Goal: Information Seeking & Learning: Learn about a topic

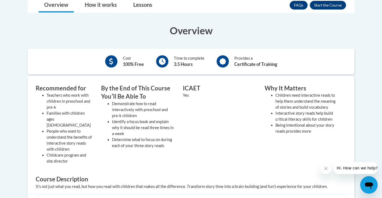
scroll to position [118, 0]
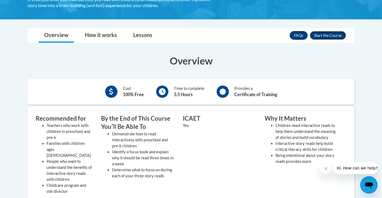
click at [320, 37] on button "Enroll" at bounding box center [328, 35] width 36 height 9
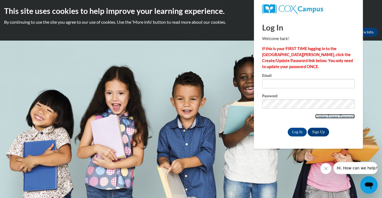
click at [322, 115] on link "Update/Forgot Password" at bounding box center [335, 116] width 40 height 4
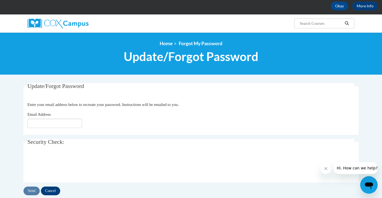
scroll to position [36, 0]
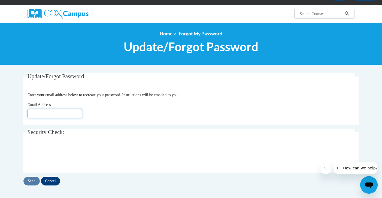
click at [70, 112] on input "Email Address" at bounding box center [55, 113] width 55 height 9
type input "ariellejohnson21703@gmail.com"
click at [32, 182] on input "Send" at bounding box center [31, 181] width 16 height 9
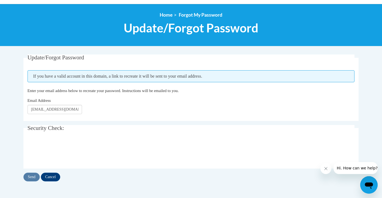
scroll to position [54, 0]
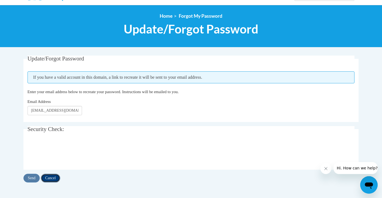
click at [50, 178] on input "Cancel" at bounding box center [50, 178] width 19 height 9
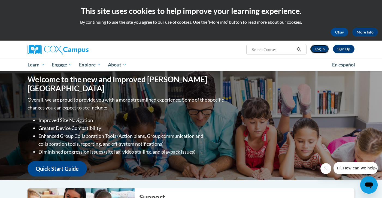
click at [322, 50] on link "Log In" at bounding box center [320, 49] width 19 height 9
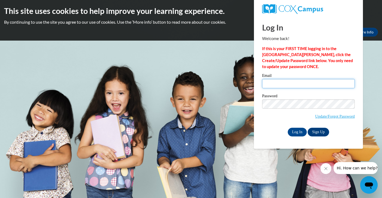
click at [271, 80] on input "Email" at bounding box center [308, 83] width 93 height 9
type input "[EMAIL_ADDRESS][DOMAIN_NAME]"
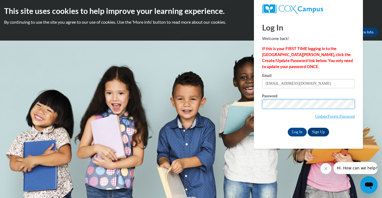
click at [288, 128] on input "Log In" at bounding box center [297, 132] width 19 height 9
click at [295, 132] on input "Log In" at bounding box center [297, 132] width 19 height 9
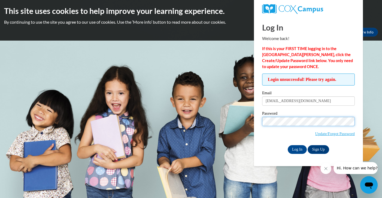
click at [288, 145] on input "Log In" at bounding box center [297, 149] width 19 height 9
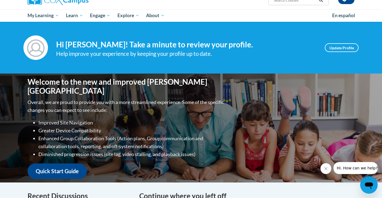
scroll to position [47, 0]
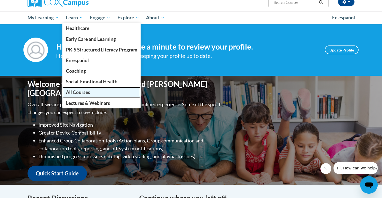
click at [77, 89] on span "All Courses" at bounding box center [78, 92] width 24 height 6
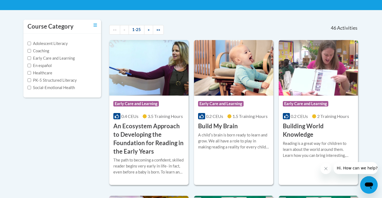
scroll to position [104, 0]
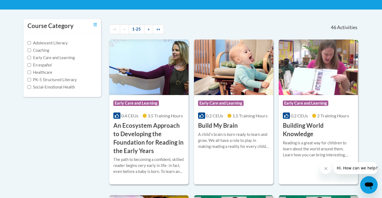
click at [65, 45] on label "Adolescent Literacy" at bounding box center [48, 43] width 40 height 6
click at [31, 45] on input "Adolescent Literacy" at bounding box center [30, 43] width 4 height 4
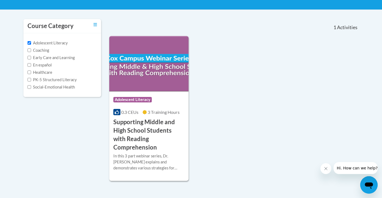
click at [58, 43] on label "Adolescent Literacy" at bounding box center [48, 43] width 40 height 6
click at [31, 43] on input "Adolescent Literacy" at bounding box center [30, 43] width 4 height 4
checkbox input "false"
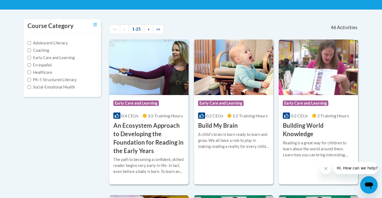
click at [58, 61] on label "Early Care and Learning" at bounding box center [51, 58] width 47 height 6
click at [31, 59] on input "Early Care and Learning" at bounding box center [30, 58] width 4 height 4
checkbox input "true"
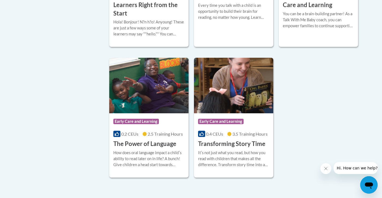
scroll to position [826, 0]
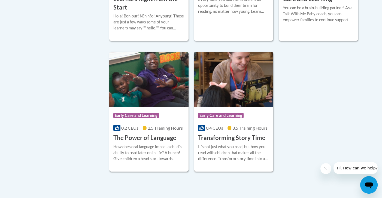
click at [222, 142] on h3 "Transforming Story Time" at bounding box center [231, 138] width 67 height 8
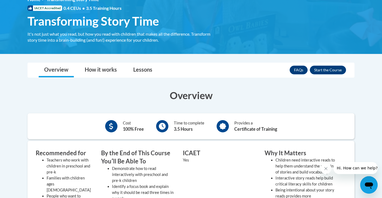
scroll to position [89, 0]
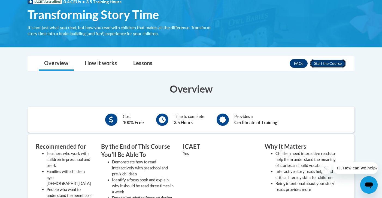
click at [326, 65] on button "Enroll" at bounding box center [328, 63] width 36 height 9
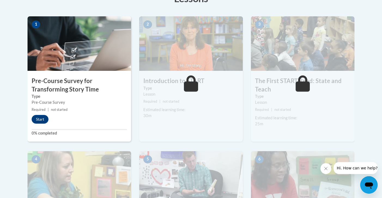
scroll to position [165, 0]
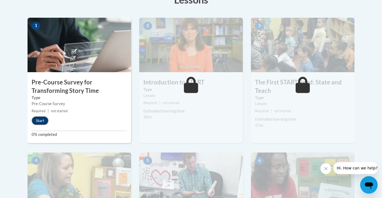
click at [40, 124] on button "Start" at bounding box center [40, 120] width 17 height 9
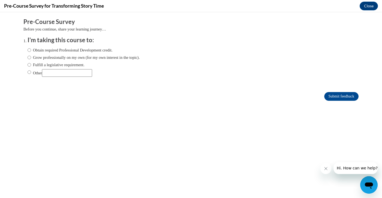
scroll to position [0, 0]
click at [71, 51] on label "Obtain required Professional Development credit." at bounding box center [70, 50] width 85 height 6
click at [31, 51] on input "Obtain required Professional Development credit." at bounding box center [30, 50] width 4 height 6
radio input "true"
click at [349, 97] on input "Submit feedback" at bounding box center [341, 96] width 34 height 9
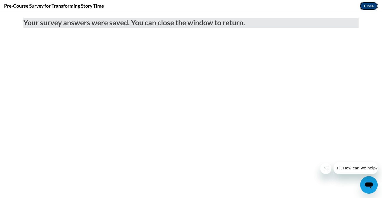
click at [365, 8] on button "Close" at bounding box center [369, 6] width 18 height 9
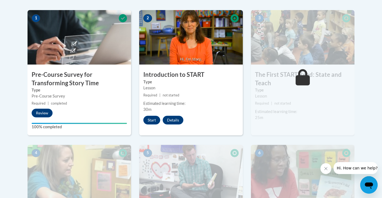
scroll to position [174, 0]
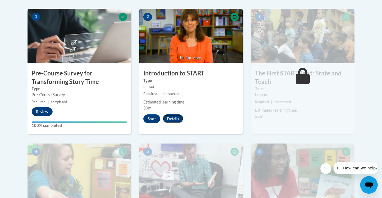
click at [178, 118] on button "Details" at bounding box center [173, 119] width 21 height 9
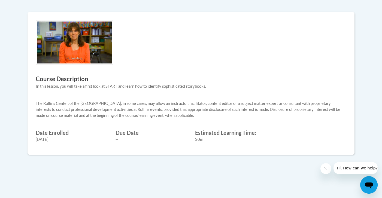
scroll to position [161, 0]
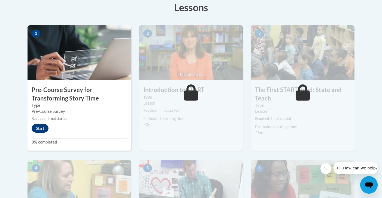
scroll to position [159, 0]
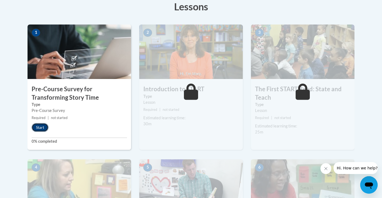
click at [43, 127] on button "Start" at bounding box center [40, 127] width 17 height 9
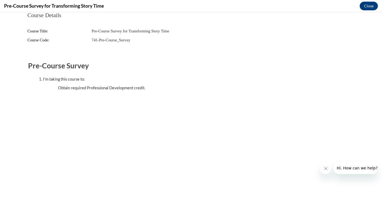
scroll to position [0, 0]
click at [363, 7] on button "Close" at bounding box center [369, 6] width 18 height 9
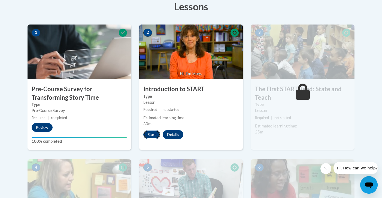
click at [153, 136] on button "Start" at bounding box center [151, 134] width 17 height 9
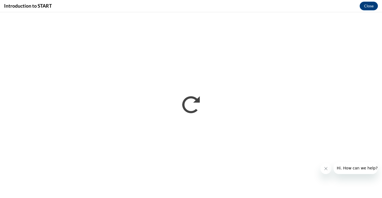
click at [323, 168] on button "Close message from company" at bounding box center [326, 168] width 11 height 11
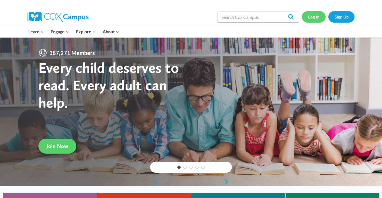
click at [315, 19] on link "Log In" at bounding box center [314, 16] width 24 height 11
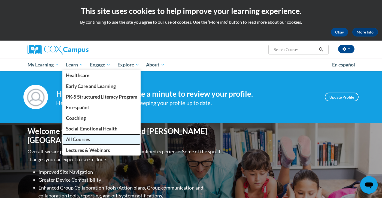
click at [81, 134] on link "All Courses" at bounding box center [101, 139] width 79 height 11
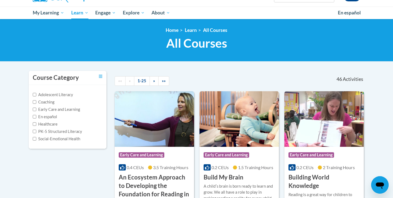
scroll to position [57, 0]
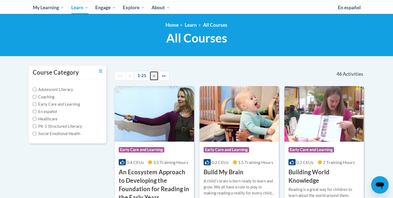
click at [151, 77] on link "»" at bounding box center [153, 76] width 9 height 10
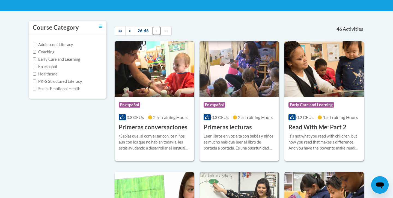
scroll to position [84, 0]
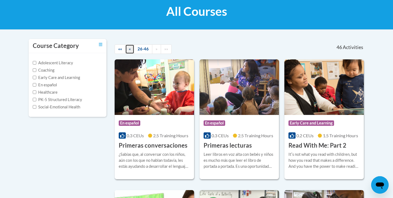
click at [132, 50] on link "«" at bounding box center [129, 49] width 9 height 10
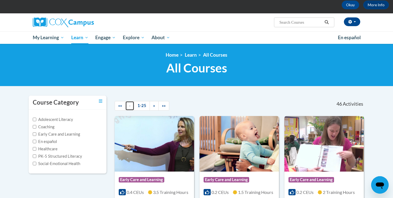
scroll to position [28, 0]
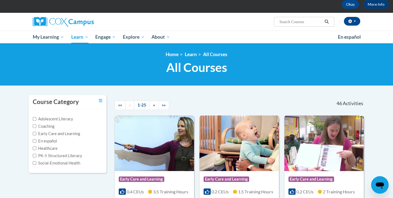
click at [56, 164] on label "Social-Emotional Health" at bounding box center [56, 163] width 47 height 6
click at [36, 164] on input "Social-Emotional Health" at bounding box center [35, 163] width 4 height 4
checkbox input "true"
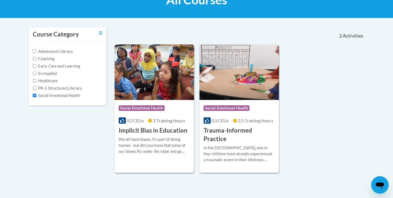
scroll to position [94, 0]
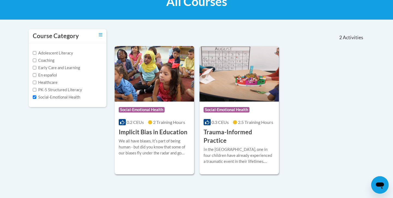
click at [73, 91] on label "PK-5 Structured Literacy" at bounding box center [57, 90] width 49 height 6
click at [36, 91] on input "PK-5 Structured Literacy" at bounding box center [35, 90] width 4 height 4
checkbox input "true"
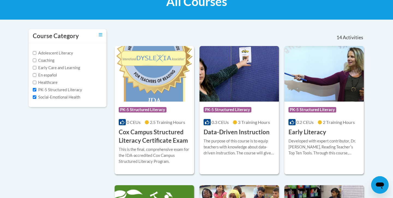
click at [62, 98] on label "Social-Emotional Health" at bounding box center [56, 97] width 47 height 6
click at [36, 98] on input "Social-Emotional Health" at bounding box center [35, 97] width 4 height 4
checkbox input "false"
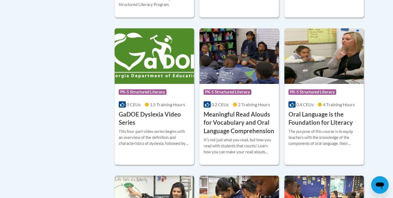
scroll to position [100, 0]
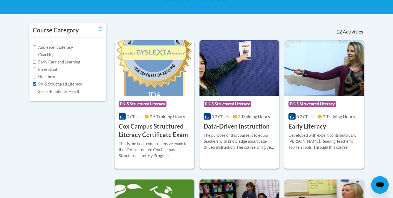
click at [64, 83] on label "PK-5 Structured Literacy" at bounding box center [57, 84] width 49 height 6
click at [36, 83] on input "PK-5 Structured Literacy" at bounding box center [35, 84] width 4 height 4
checkbox input "false"
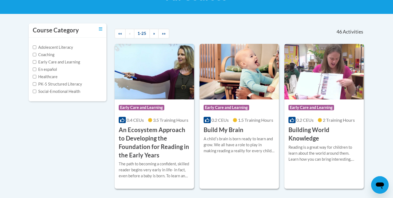
click at [58, 64] on label "Early Care and Learning" at bounding box center [56, 62] width 47 height 6
click at [36, 64] on input "Early Care and Learning" at bounding box center [35, 62] width 4 height 4
checkbox input "true"
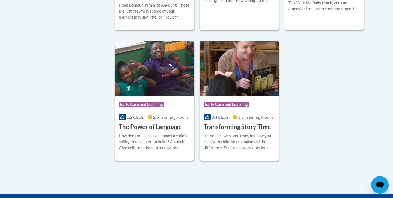
scroll to position [854, 0]
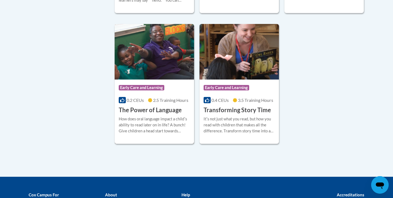
click at [177, 122] on div "More Info Enroll How does oral language impact a childʹs ability to read later …" at bounding box center [154, 129] width 79 height 28
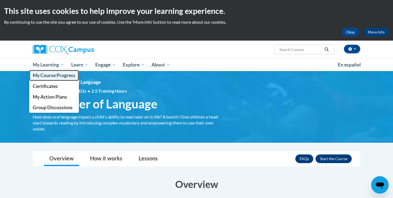
click at [57, 77] on span "My Course Progress" at bounding box center [54, 76] width 43 height 6
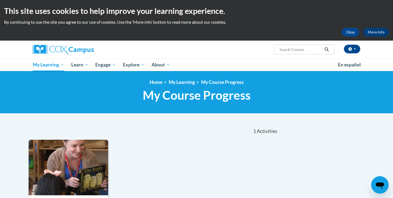
scroll to position [6, 0]
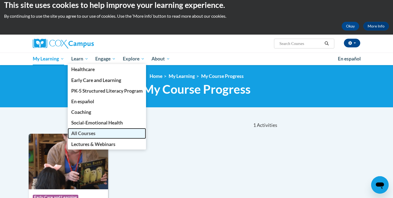
click at [86, 133] on span "All Courses" at bounding box center [83, 134] width 24 height 6
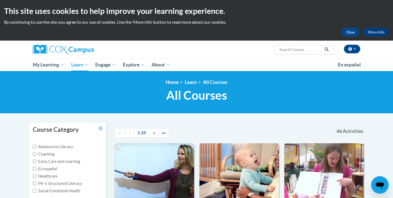
click at [61, 160] on label "Early Care and Learning" at bounding box center [56, 162] width 47 height 6
click at [67, 161] on label "Early Care and Learning" at bounding box center [56, 162] width 47 height 6
click at [36, 161] on input "Early Care and Learning" at bounding box center [35, 162] width 4 height 4
checkbox input "true"
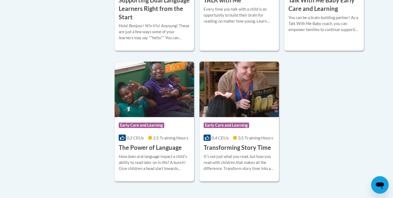
scroll to position [848, 0]
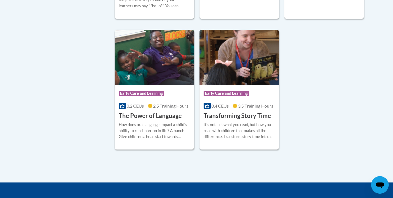
click at [168, 133] on div "How does oral language impact a childʹs ability to read later on in life? A bun…" at bounding box center [154, 131] width 71 height 18
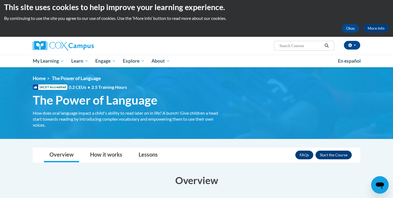
scroll to position [5, 0]
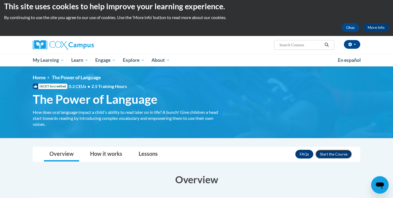
click at [325, 153] on button "Enroll" at bounding box center [333, 154] width 36 height 9
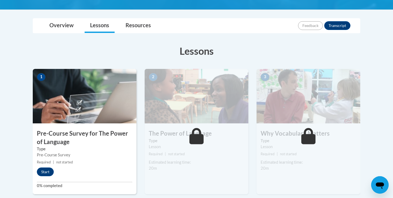
scroll to position [119, 0]
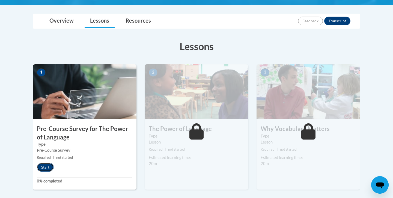
click at [51, 168] on button "Start" at bounding box center [45, 167] width 17 height 9
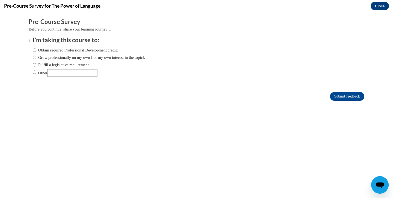
scroll to position [0, 0]
click at [76, 50] on label "Obtain required Professional Development credit." at bounding box center [75, 50] width 85 height 6
click at [36, 50] on input "Obtain required Professional Development credit." at bounding box center [35, 50] width 4 height 6
radio input "true"
click at [341, 93] on input "Submit feedback" at bounding box center [347, 96] width 34 height 9
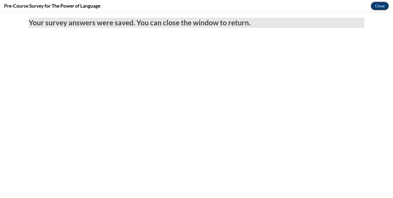
click at [379, 3] on button "Close" at bounding box center [379, 6] width 18 height 9
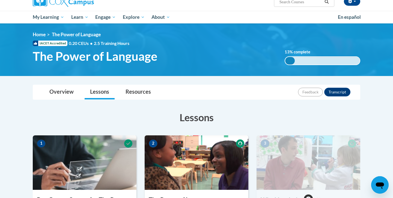
scroll to position [61, 0]
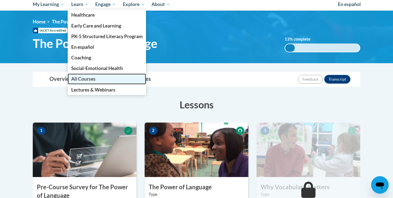
click at [85, 80] on span "All Courses" at bounding box center [83, 79] width 24 height 6
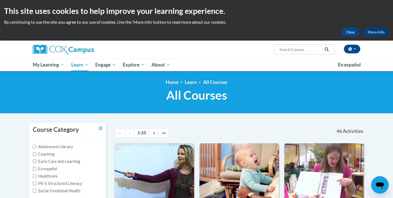
scroll to position [7, 0]
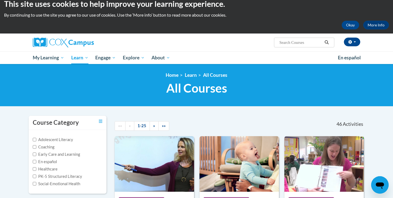
click at [57, 154] on label "Early Care and Learning" at bounding box center [56, 155] width 47 height 6
click at [36, 154] on input "Early Care and Learning" at bounding box center [35, 155] width 4 height 4
checkbox input "true"
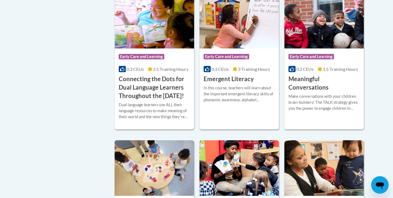
scroll to position [303, 0]
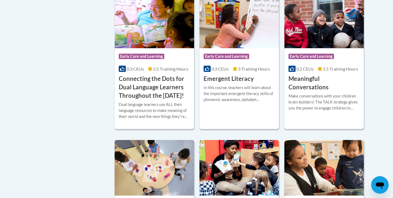
click at [303, 103] on div "Make conversations with your children brain-builders! The TALK strategy gives y…" at bounding box center [323, 104] width 71 height 22
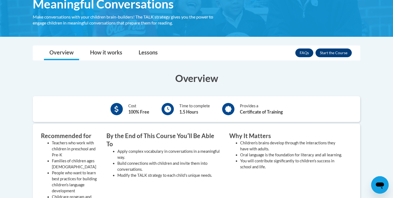
scroll to position [108, 0]
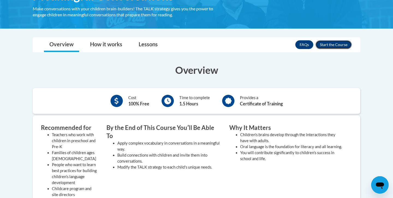
click at [335, 46] on button "Enroll" at bounding box center [333, 44] width 36 height 9
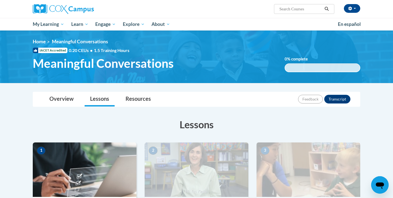
scroll to position [115, 0]
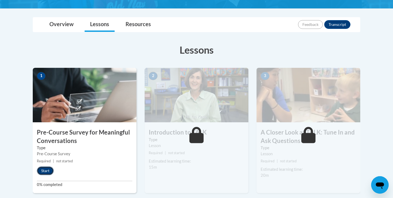
click at [52, 171] on button "Start" at bounding box center [45, 171] width 17 height 9
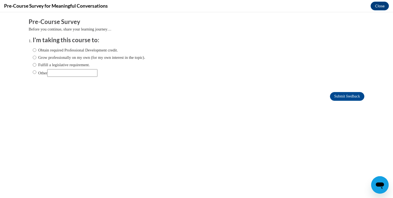
scroll to position [0, 0]
click at [86, 51] on label "Obtain required Professional Development credit." at bounding box center [75, 50] width 85 height 6
click at [36, 51] on input "Obtain required Professional Development credit." at bounding box center [35, 50] width 4 height 6
radio input "true"
click at [330, 92] on input "Submit feedback" at bounding box center [347, 96] width 34 height 9
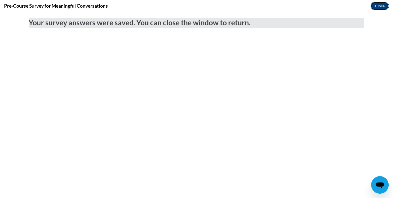
click at [374, 6] on button "Close" at bounding box center [379, 6] width 18 height 9
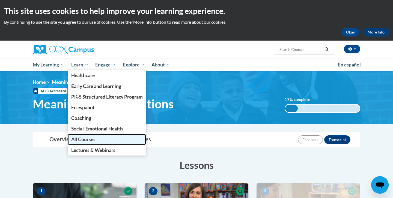
click at [80, 140] on span "All Courses" at bounding box center [83, 140] width 24 height 6
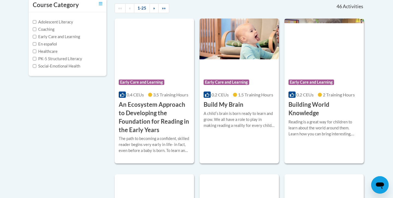
scroll to position [128, 0]
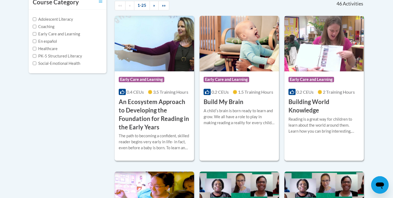
click at [303, 106] on h3 "Building World Knowledge" at bounding box center [323, 106] width 71 height 17
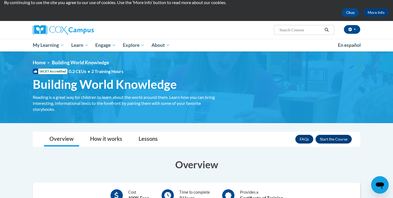
scroll to position [45, 0]
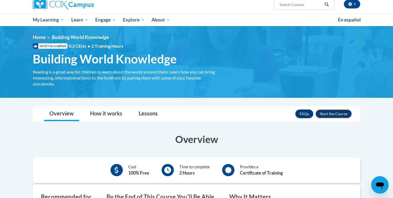
click at [332, 113] on button "Enroll" at bounding box center [333, 114] width 36 height 9
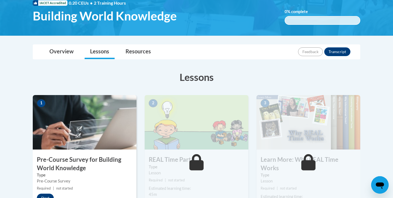
scroll to position [124, 0]
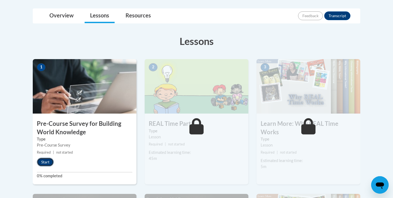
click at [50, 164] on button "Start" at bounding box center [45, 162] width 17 height 9
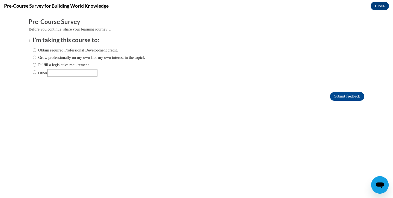
scroll to position [0, 0]
click at [88, 51] on label "Obtain required Professional Development credit." at bounding box center [75, 50] width 85 height 6
click at [36, 51] on input "Obtain required Professional Development credit." at bounding box center [35, 50] width 4 height 6
radio input "true"
click at [344, 96] on input "Submit feedback" at bounding box center [347, 96] width 34 height 9
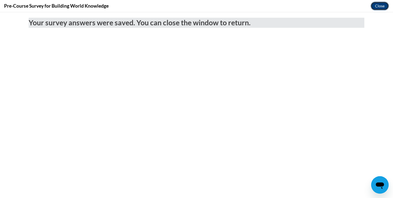
click at [377, 8] on button "Close" at bounding box center [379, 6] width 18 height 9
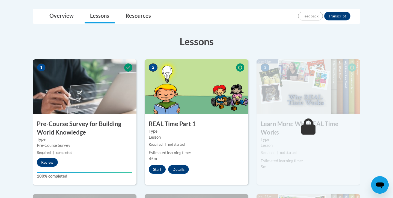
scroll to position [64, 0]
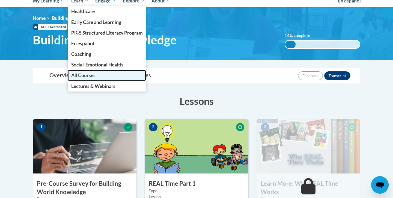
click at [86, 72] on link "All Courses" at bounding box center [107, 75] width 79 height 11
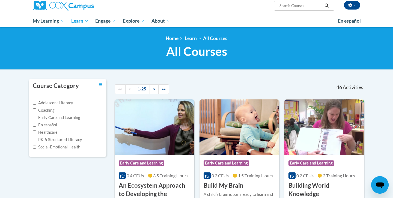
scroll to position [16, 0]
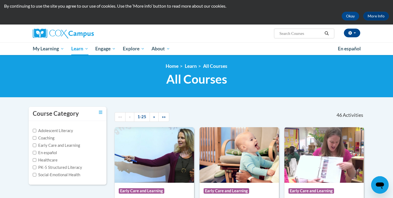
click at [66, 129] on label "Adolescent Literacy" at bounding box center [53, 131] width 40 height 6
click at [36, 129] on input "Adolescent Literacy" at bounding box center [35, 131] width 4 height 4
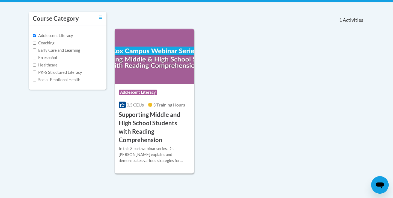
scroll to position [96, 0]
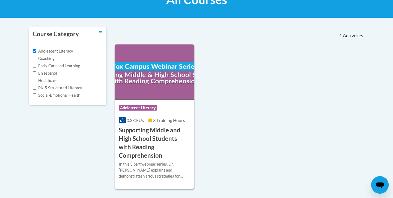
click at [61, 52] on label "Adolescent Literacy" at bounding box center [53, 51] width 40 height 6
click at [36, 52] on input "Adolescent Literacy" at bounding box center [35, 51] width 4 height 4
checkbox input "false"
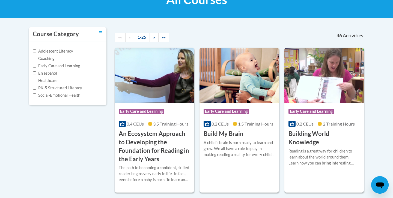
click at [59, 66] on label "Early Care and Learning" at bounding box center [56, 66] width 47 height 6
click at [36, 66] on input "Early Care and Learning" at bounding box center [35, 66] width 4 height 4
checkbox input "true"
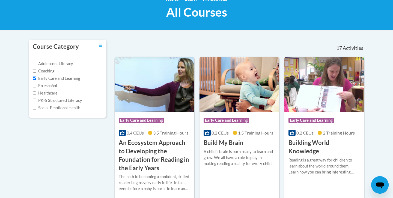
scroll to position [114, 0]
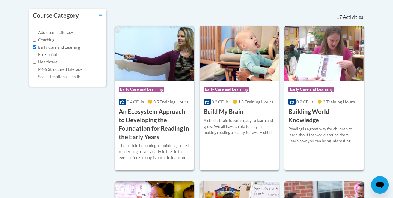
click at [56, 68] on label "PK-5 Structured Literacy" at bounding box center [57, 70] width 49 height 6
click at [36, 68] on input "PK-5 Structured Literacy" at bounding box center [35, 70] width 4 height 4
checkbox input "true"
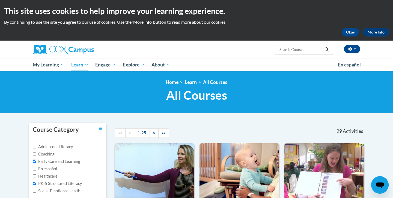
scroll to position [16, 0]
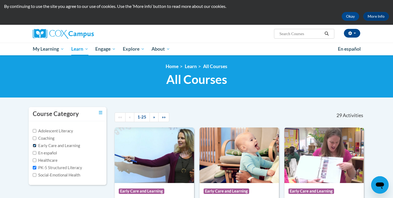
click at [34, 145] on input "Early Care and Learning" at bounding box center [35, 146] width 4 height 4
checkbox input "false"
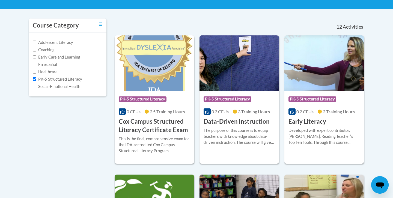
scroll to position [102, 0]
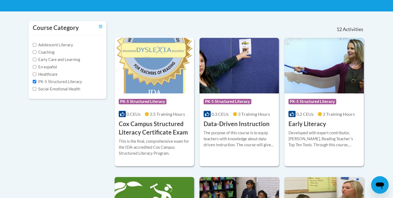
click at [36, 82] on label "PK-5 Structured Literacy" at bounding box center [57, 82] width 49 height 6
click at [36, 82] on input "PK-5 Structured Literacy" at bounding box center [35, 82] width 4 height 4
checkbox input "false"
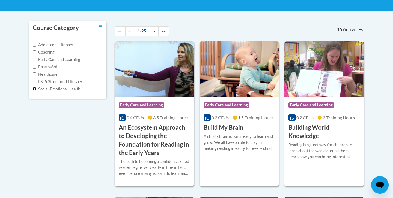
click at [34, 88] on input "Social-Emotional Health" at bounding box center [35, 89] width 4 height 4
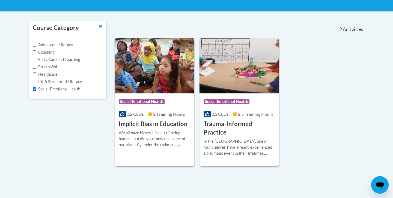
click at [39, 89] on label "Social-Emotional Health" at bounding box center [56, 89] width 47 height 6
click at [36, 89] on input "Social-Emotional Health" at bounding box center [35, 89] width 4 height 4
checkbox input "false"
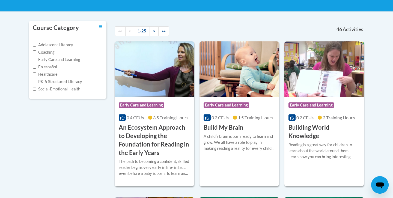
click at [41, 61] on label "Early Care and Learning" at bounding box center [56, 60] width 47 height 6
click at [36, 61] on input "Early Care and Learning" at bounding box center [35, 60] width 4 height 4
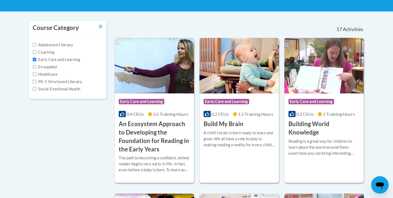
click at [41, 61] on label "Early Care and Learning" at bounding box center [56, 60] width 47 height 6
click at [36, 61] on input "Early Care and Learning" at bounding box center [35, 60] width 4 height 4
checkbox input "false"
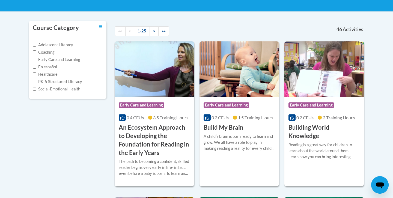
click at [44, 54] on label "Coaching" at bounding box center [44, 52] width 22 height 6
click at [36, 54] on input "Coaching" at bounding box center [35, 52] width 4 height 4
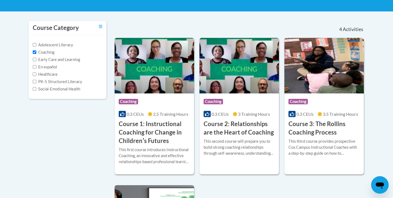
click at [44, 54] on label "Coaching" at bounding box center [44, 52] width 22 height 6
click at [36, 54] on input "Coaching" at bounding box center [35, 52] width 4 height 4
checkbox input "false"
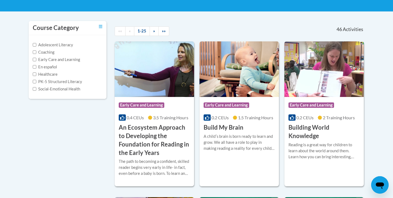
click at [50, 43] on label "Adolescent Literacy" at bounding box center [53, 45] width 40 height 6
click at [36, 43] on input "Adolescent Literacy" at bounding box center [35, 45] width 4 height 4
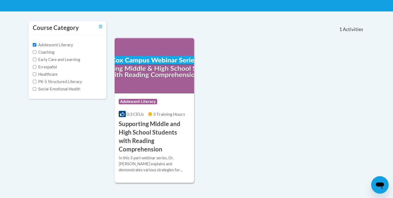
click at [50, 43] on label "Adolescent Literacy" at bounding box center [53, 45] width 40 height 6
click at [36, 43] on input "Adolescent Literacy" at bounding box center [35, 45] width 4 height 4
checkbox input "false"
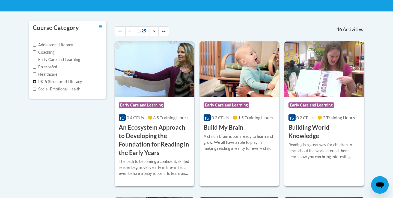
click at [35, 83] on input "PK-5 Structured Literacy" at bounding box center [35, 82] width 4 height 4
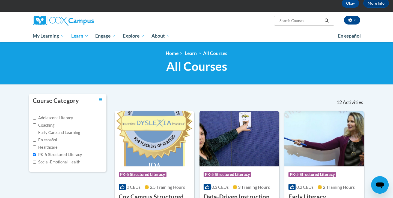
scroll to position [31, 0]
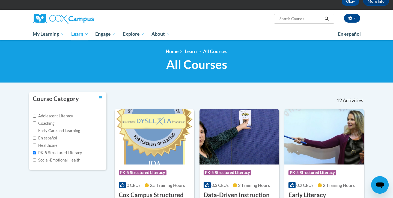
click at [55, 154] on label "PK-5 Structured Literacy" at bounding box center [57, 153] width 49 height 6
click at [36, 154] on input "PK-5 Structured Literacy" at bounding box center [35, 153] width 4 height 4
checkbox input "false"
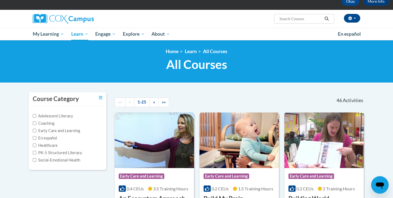
click at [54, 131] on label "Early Care and Learning" at bounding box center [56, 131] width 47 height 6
click at [36, 131] on input "Early Care and Learning" at bounding box center [35, 131] width 4 height 4
checkbox input "true"
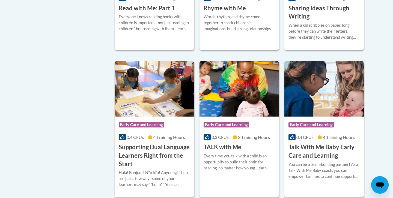
scroll to position [669, 0]
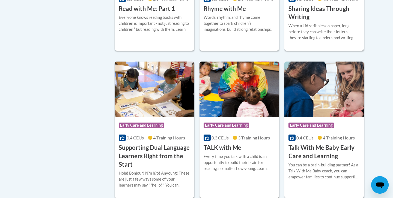
click at [221, 172] on div "Every time you talk with a child is an opportunity to build their brain for rea…" at bounding box center [238, 163] width 71 height 18
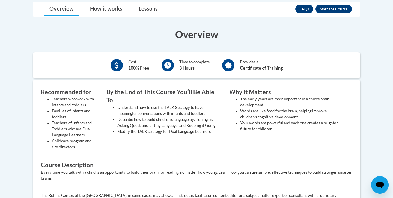
scroll to position [144, 0]
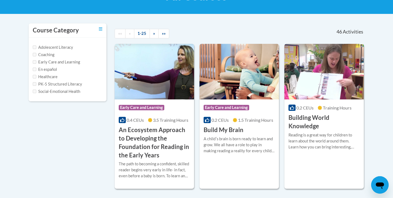
scroll to position [99, 0]
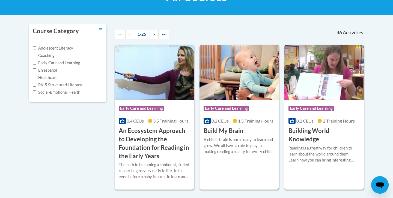
click at [223, 147] on div "A childʹs brain is born ready to learn and grow. We all have a role to play in …" at bounding box center [238, 146] width 71 height 18
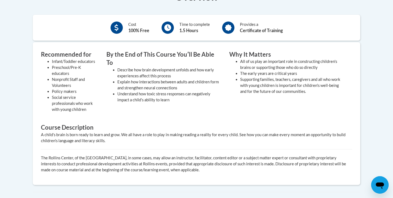
scroll to position [188, 0]
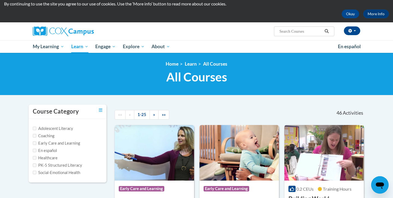
scroll to position [7, 0]
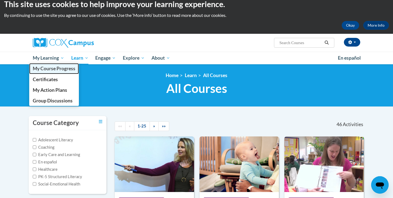
click at [52, 68] on span "My Course Progress" at bounding box center [54, 69] width 43 height 6
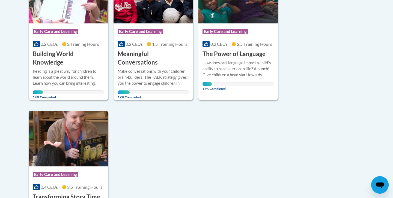
scroll to position [164, 0]
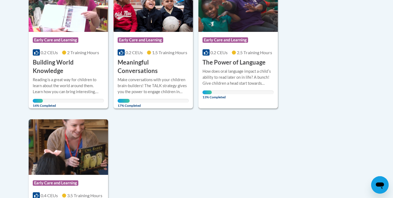
click at [231, 64] on h3 "The Power of Language" at bounding box center [233, 62] width 63 height 8
